Goal: Find specific page/section: Find specific page/section

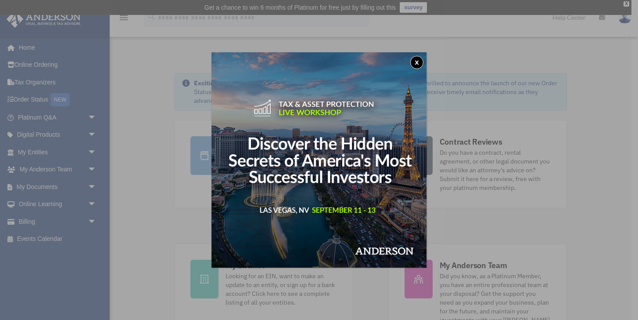
click at [415, 60] on button "x" at bounding box center [417, 62] width 13 height 13
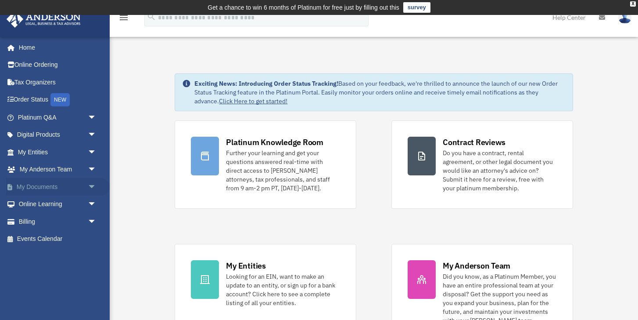
click at [42, 185] on link "My Documents arrow_drop_down" at bounding box center [58, 187] width 104 height 18
click at [93, 184] on span "arrow_drop_down" at bounding box center [97, 187] width 18 height 18
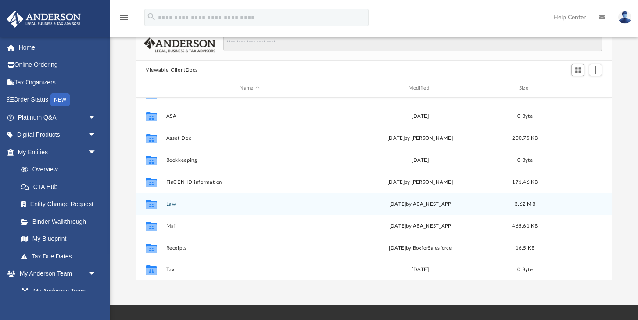
scroll to position [37, 0]
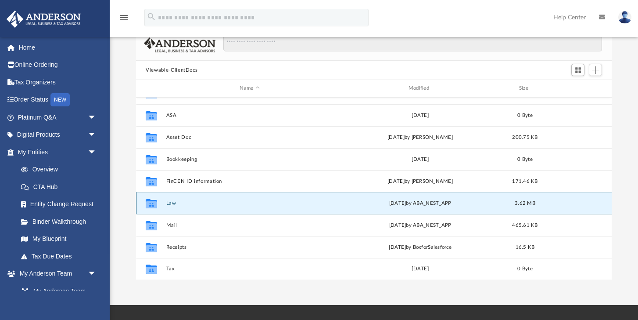
click at [170, 200] on button "Law" at bounding box center [249, 203] width 167 height 6
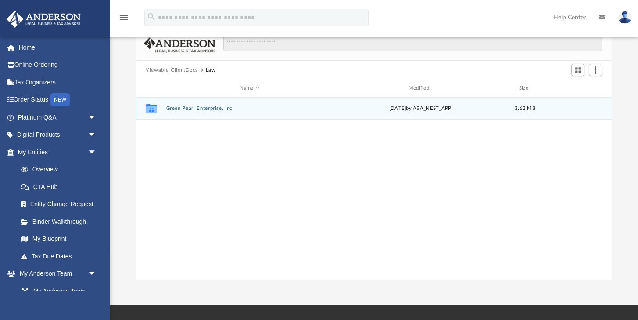
scroll to position [0, 0]
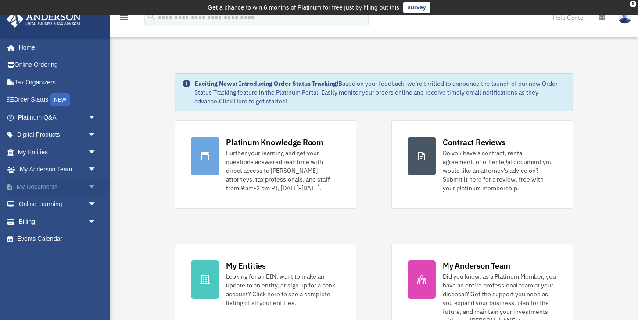
click at [88, 188] on span "arrow_drop_down" at bounding box center [97, 187] width 18 height 18
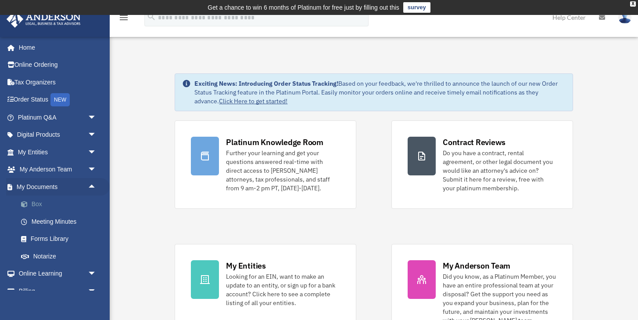
click at [39, 204] on link "Box" at bounding box center [60, 204] width 97 height 18
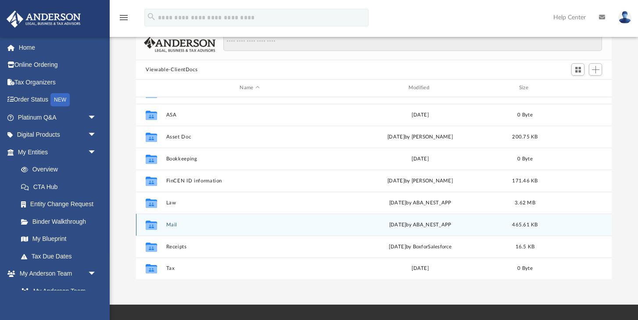
scroll to position [70, 0]
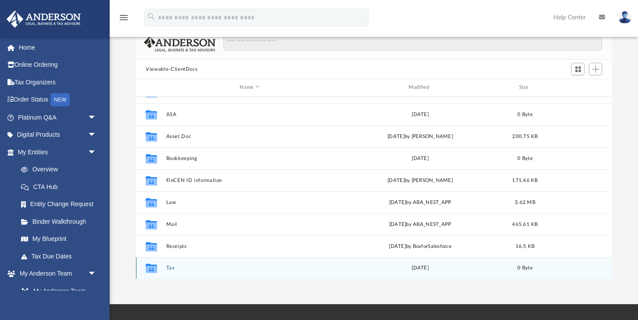
click at [167, 267] on button "Tax" at bounding box center [249, 268] width 167 height 6
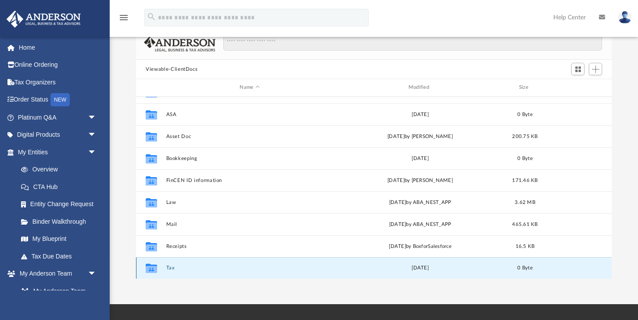
click at [167, 267] on button "Tax" at bounding box center [249, 268] width 167 height 6
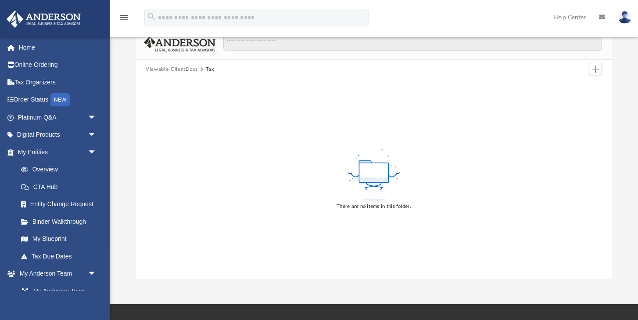
click at [176, 68] on button "Viewable-ClientDocs" at bounding box center [172, 69] width 52 height 8
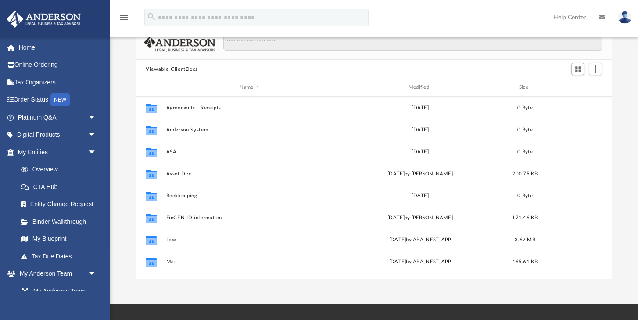
scroll to position [199, 476]
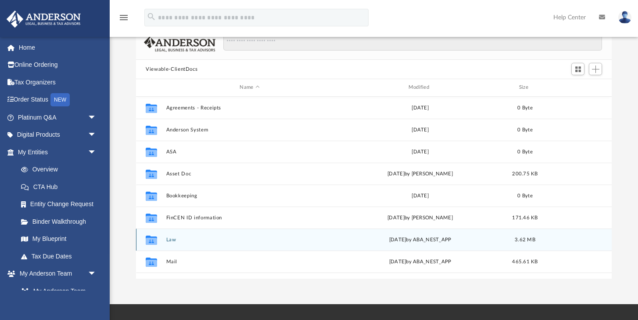
click at [174, 242] on div "Collaborated Folder Law [DATE] by ABA_NEST_APP 3.62 MB" at bounding box center [374, 239] width 476 height 22
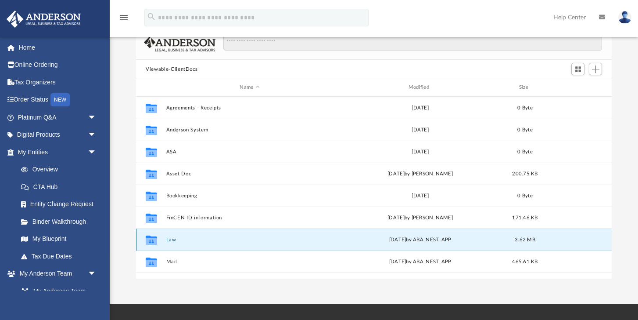
click at [174, 242] on div "Collaborated Folder Law [DATE] by ABA_NEST_APP 3.62 MB" at bounding box center [374, 239] width 476 height 22
click at [174, 242] on button "Law" at bounding box center [249, 240] width 167 height 6
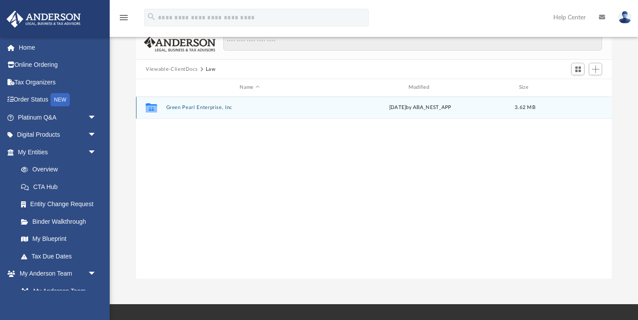
click at [205, 107] on button "Green Pearl Enterprise, Inc" at bounding box center [249, 108] width 167 height 6
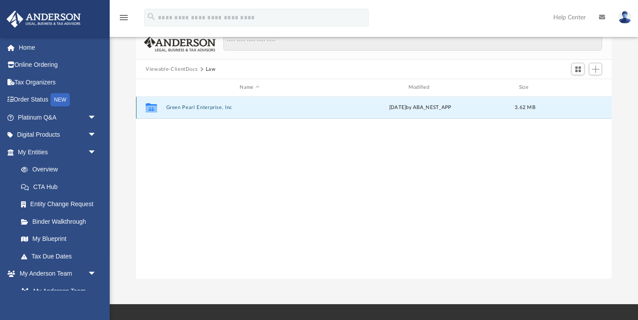
click at [205, 107] on button "Green Pearl Enterprise, Inc" at bounding box center [249, 108] width 167 height 6
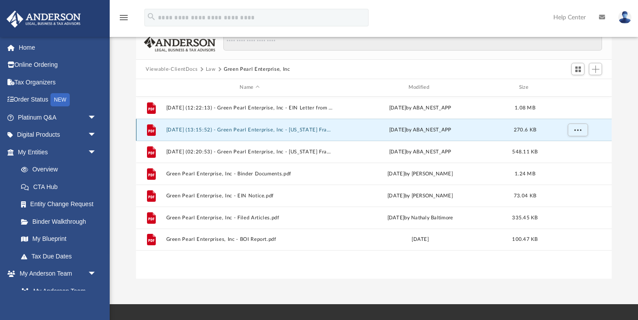
click at [269, 130] on button "[DATE] (13:15:52) - Green Pearl Enterprise, Inc - [US_STATE] Franchise from [US…" at bounding box center [249, 130] width 167 height 6
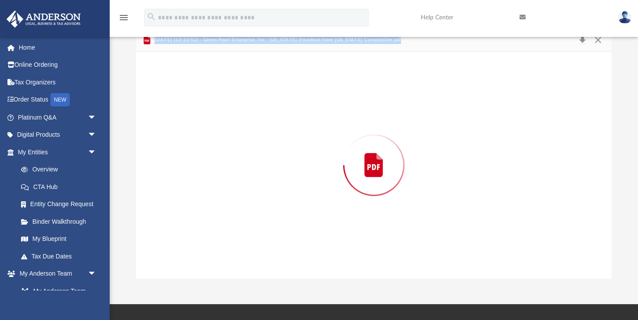
click at [269, 130] on div "Preview" at bounding box center [374, 165] width 476 height 227
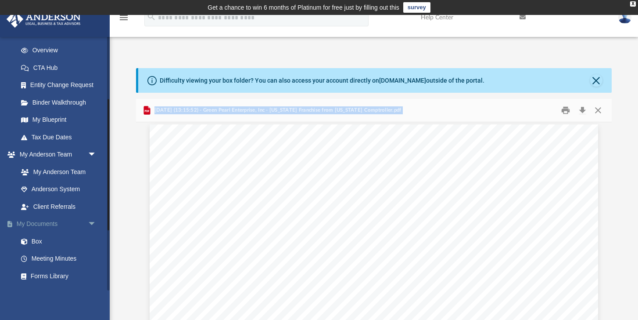
scroll to position [121, 0]
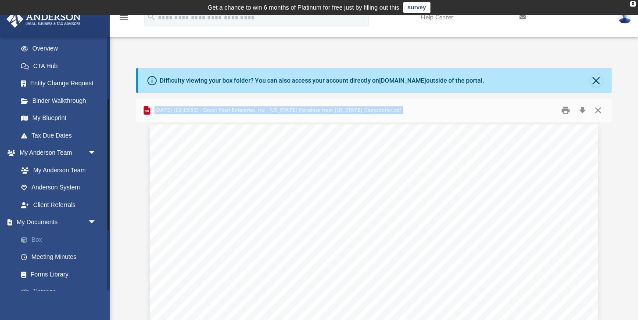
click at [39, 243] on link "Box" at bounding box center [60, 240] width 97 height 18
click at [146, 233] on button "Preview" at bounding box center [145, 235] width 19 height 25
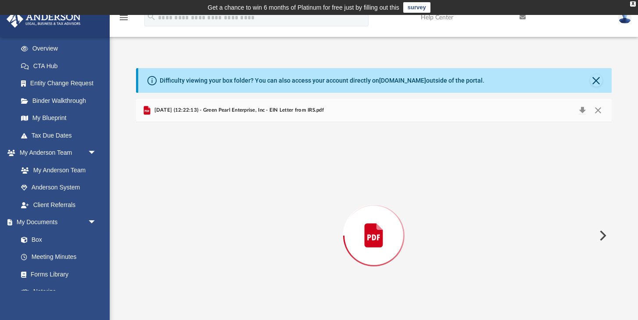
click at [146, 233] on div "Preview" at bounding box center [374, 235] width 476 height 227
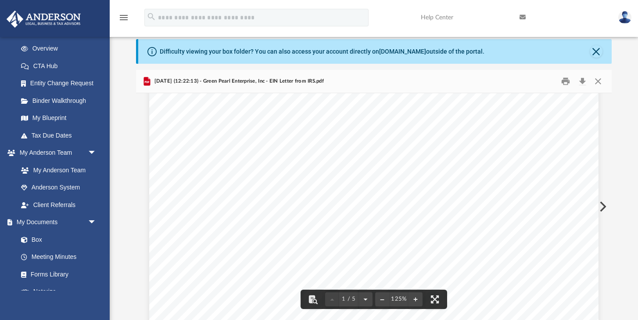
scroll to position [65, 0]
click at [601, 207] on button "Preview" at bounding box center [602, 206] width 19 height 25
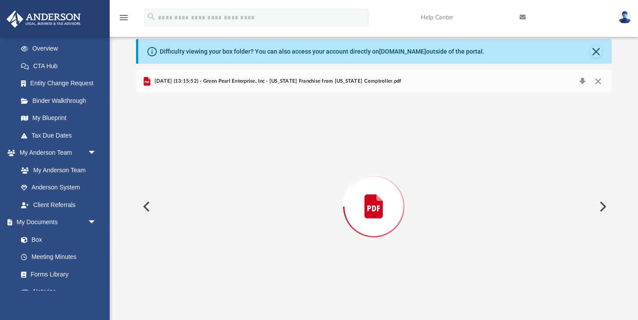
click at [601, 207] on button "Preview" at bounding box center [602, 206] width 19 height 25
click at [603, 207] on button "Preview" at bounding box center [602, 206] width 19 height 25
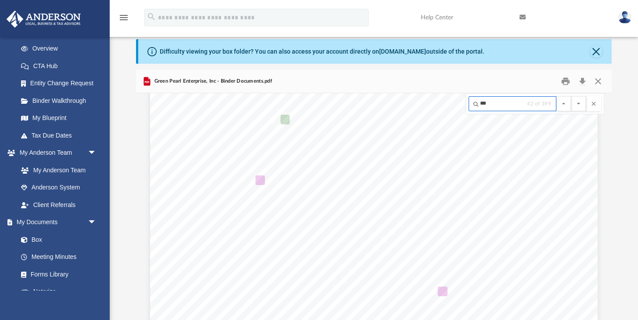
scroll to position [7416, 23]
type input "****"
click at [572, 96] on button "File preview" at bounding box center [579, 103] width 15 height 15
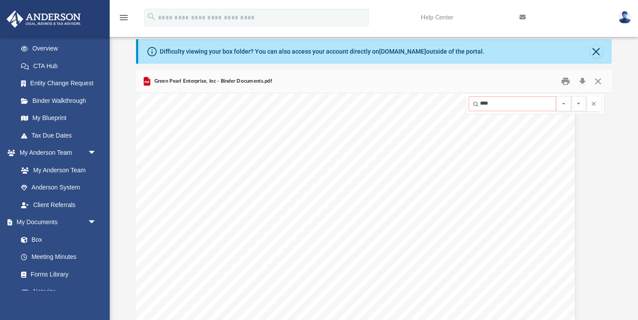
click at [572, 96] on button "File preview" at bounding box center [579, 103] width 15 height 15
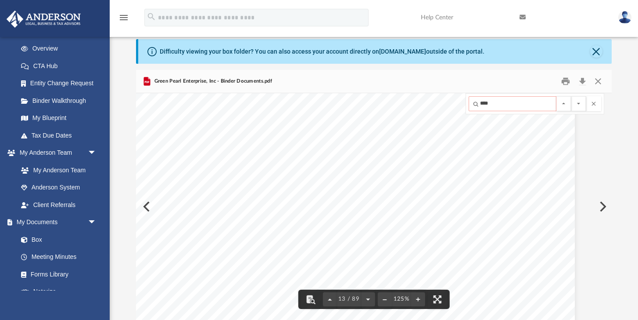
click at [509, 109] on input "****" at bounding box center [513, 103] width 88 height 15
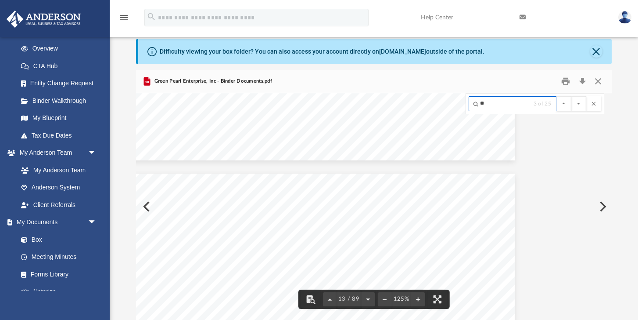
type input "*"
